Goal: Information Seeking & Learning: Learn about a topic

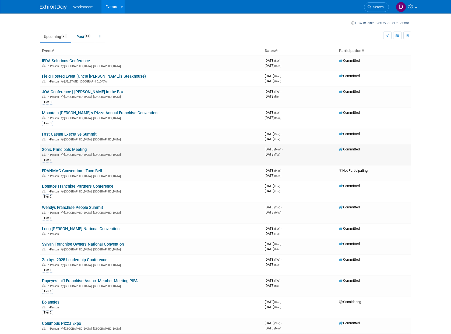
click at [71, 150] on link "Sonic Principals Meeting" at bounding box center [64, 149] width 45 height 5
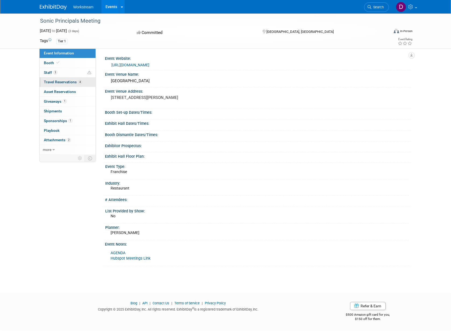
click at [84, 82] on link "4 Travel Reservations 4" at bounding box center [68, 81] width 56 height 9
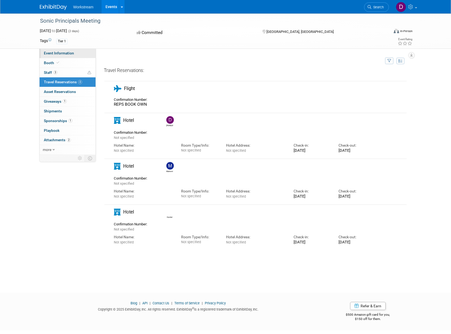
click at [62, 54] on span "Event Information" at bounding box center [59, 53] width 30 height 4
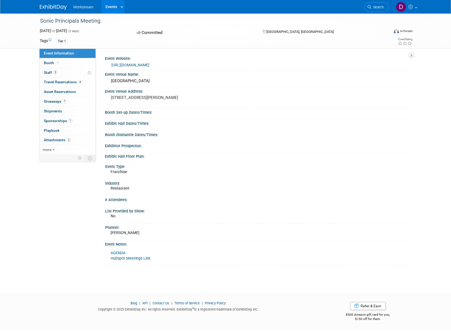
click at [121, 252] on link "AGENDA" at bounding box center [118, 253] width 15 height 5
click at [57, 150] on link "more" at bounding box center [68, 149] width 56 height 9
click at [57, 140] on span "Attachments 2" at bounding box center [57, 140] width 27 height 4
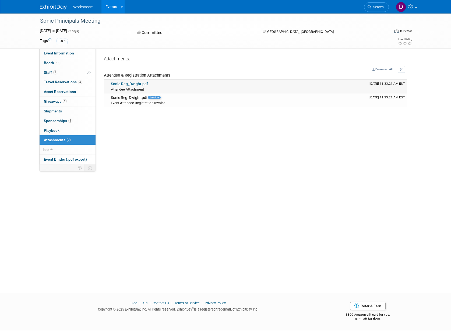
click at [133, 84] on link "Sonic Reg_Dwight.pdf" at bounding box center [129, 84] width 37 height 4
click at [68, 129] on link "0 Playbook 0" at bounding box center [68, 130] width 56 height 9
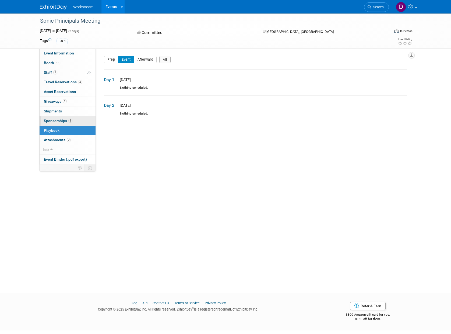
click at [63, 119] on span "Sponsorships 1" at bounding box center [58, 121] width 29 height 4
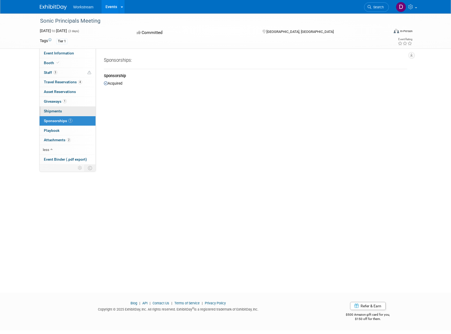
click at [59, 110] on span "Shipments 0" at bounding box center [53, 111] width 18 height 4
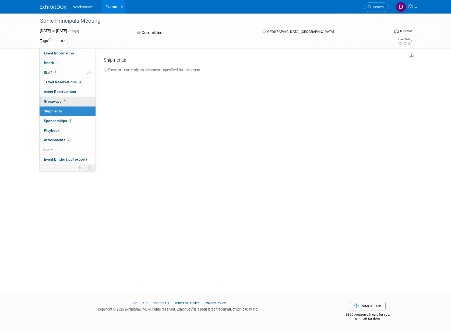
click at [58, 102] on span "Giveaways 1" at bounding box center [55, 101] width 23 height 4
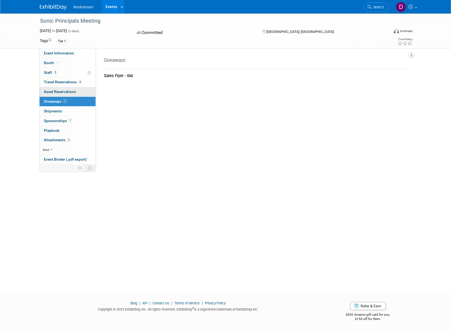
click at [55, 89] on link "0 Asset Reservations 0" at bounding box center [68, 91] width 56 height 9
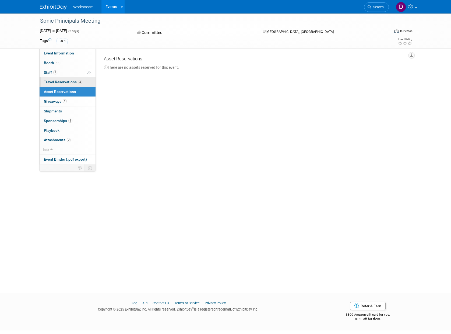
click at [56, 82] on span "Travel Reservations 4" at bounding box center [63, 82] width 38 height 4
